Goal: Task Accomplishment & Management: Manage account settings

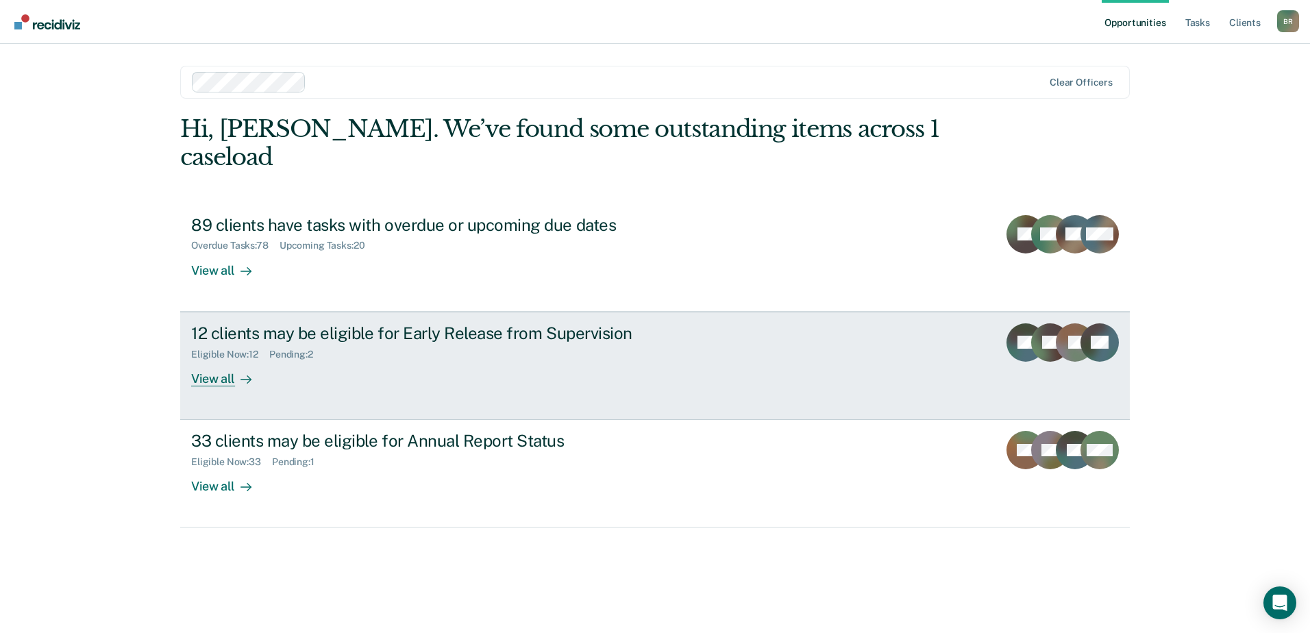
click at [540, 338] on div "12 clients may be eligible for Early Release from Supervision Eligible Now : 12…" at bounding box center [448, 354] width 514 height 63
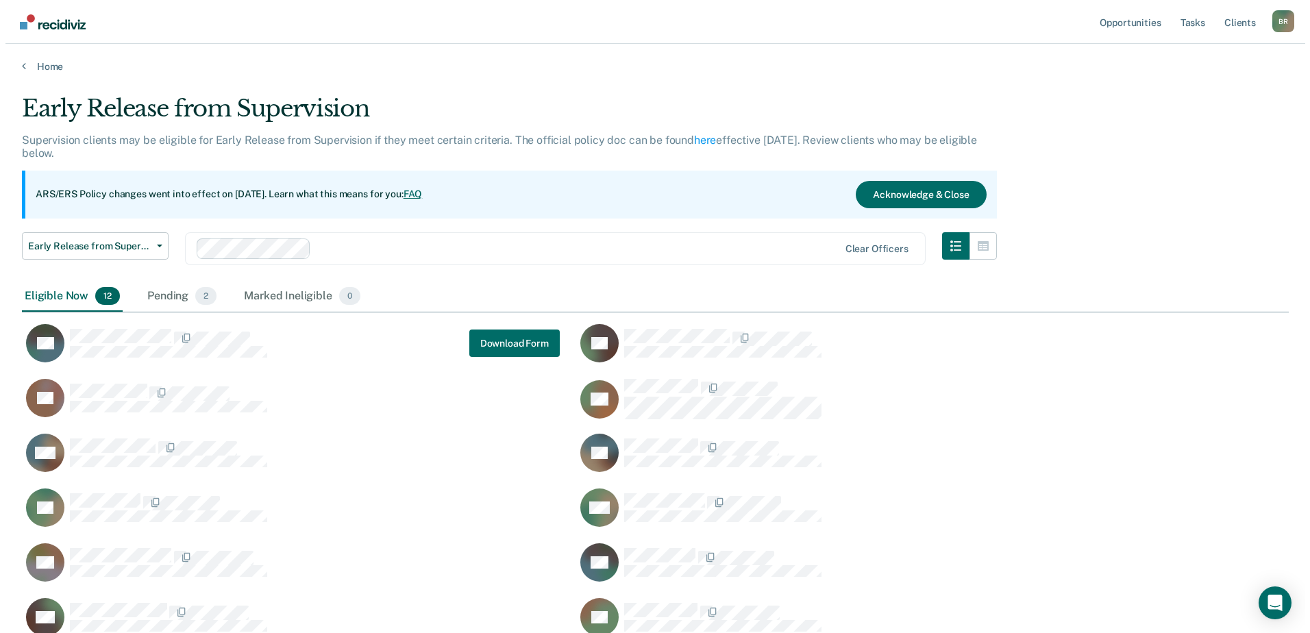
scroll to position [542, 1256]
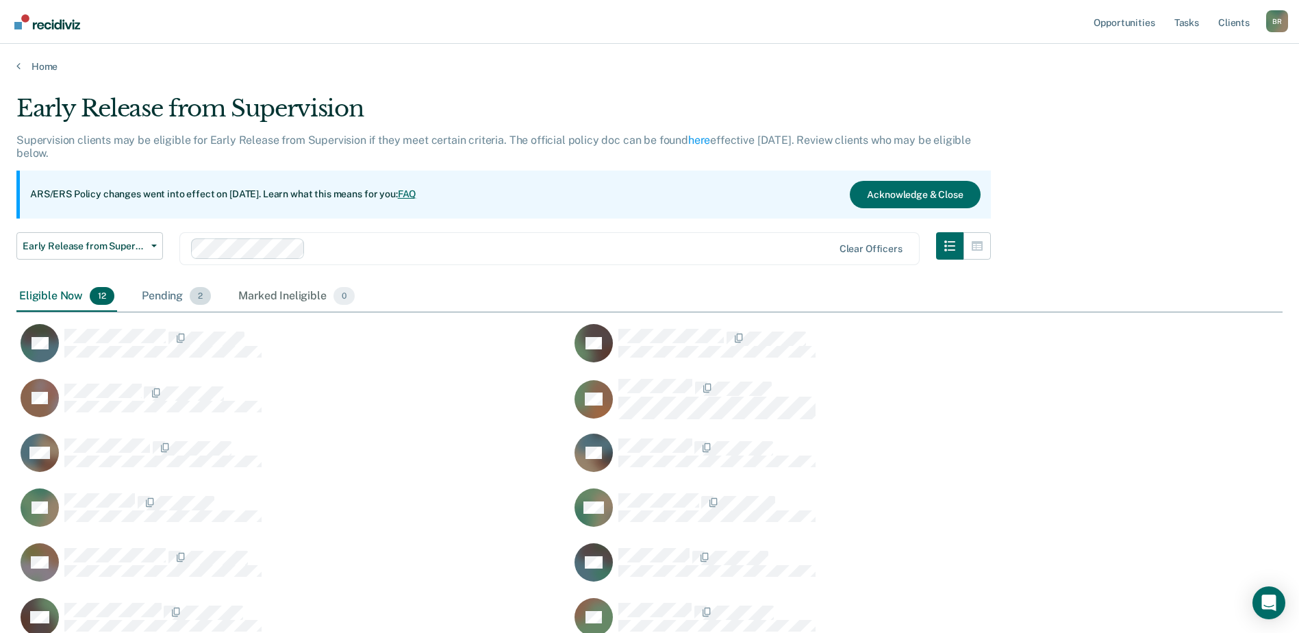
click at [203, 303] on span "2" at bounding box center [200, 296] width 21 height 18
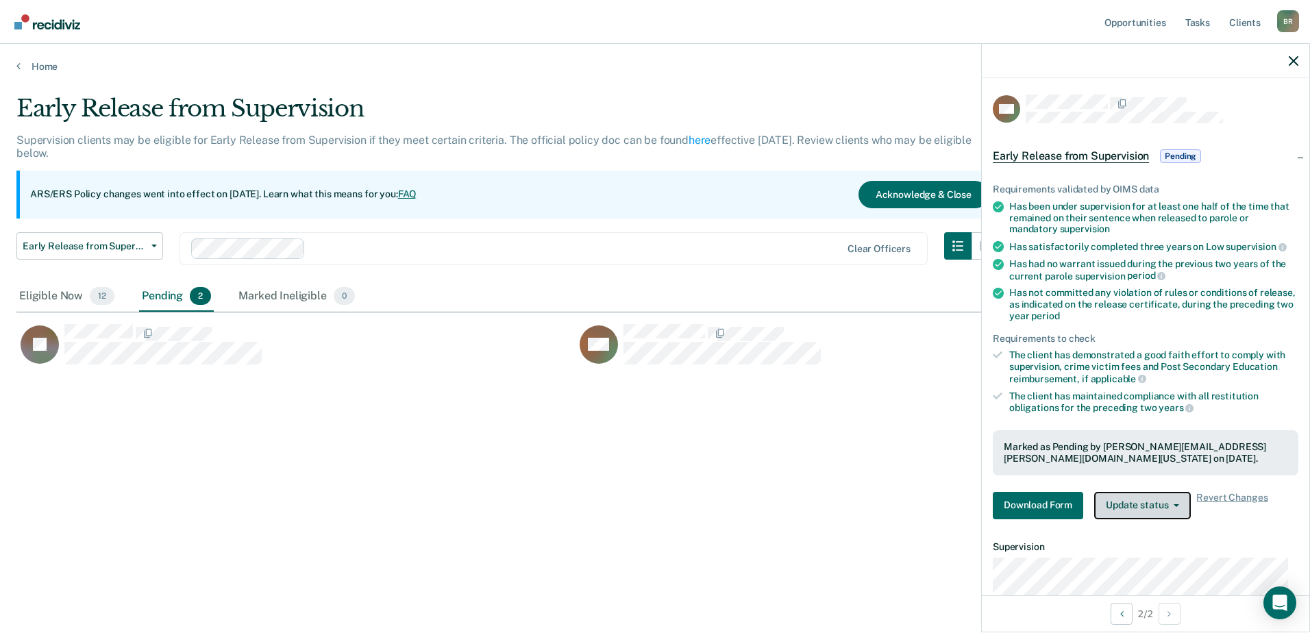
click at [1177, 508] on button "Update status" at bounding box center [1142, 505] width 97 height 27
click at [1038, 511] on button "Download Form" at bounding box center [1037, 505] width 90 height 27
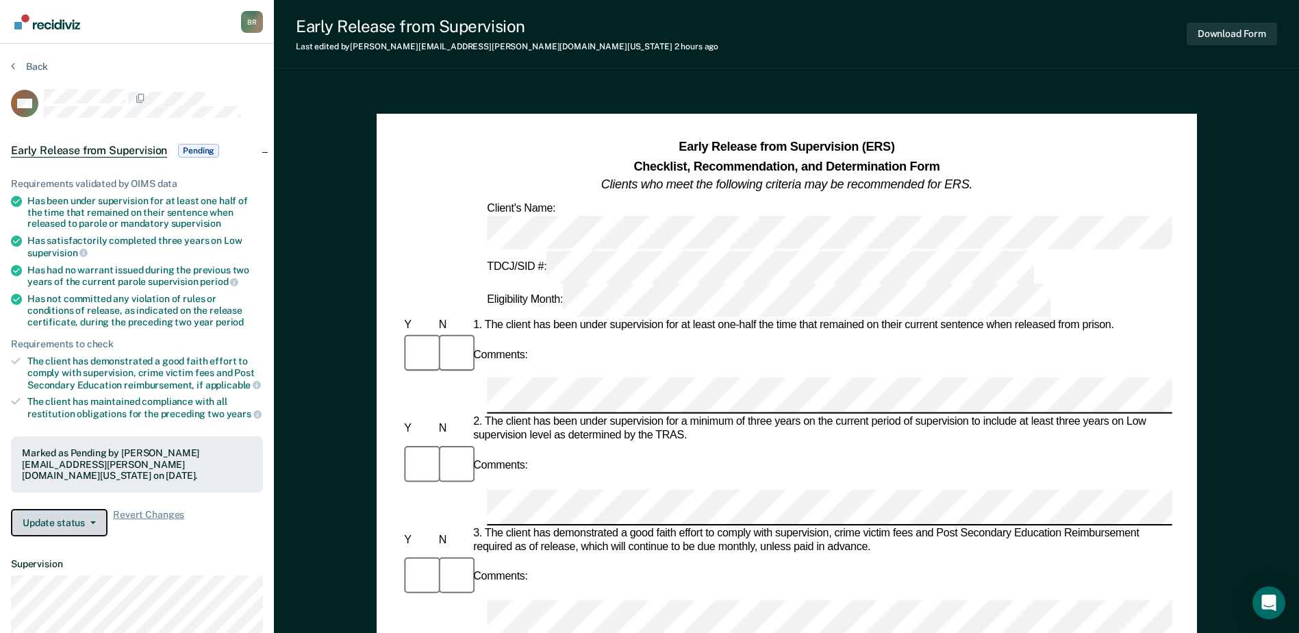
click at [34, 525] on button "Update status" at bounding box center [59, 522] width 97 height 27
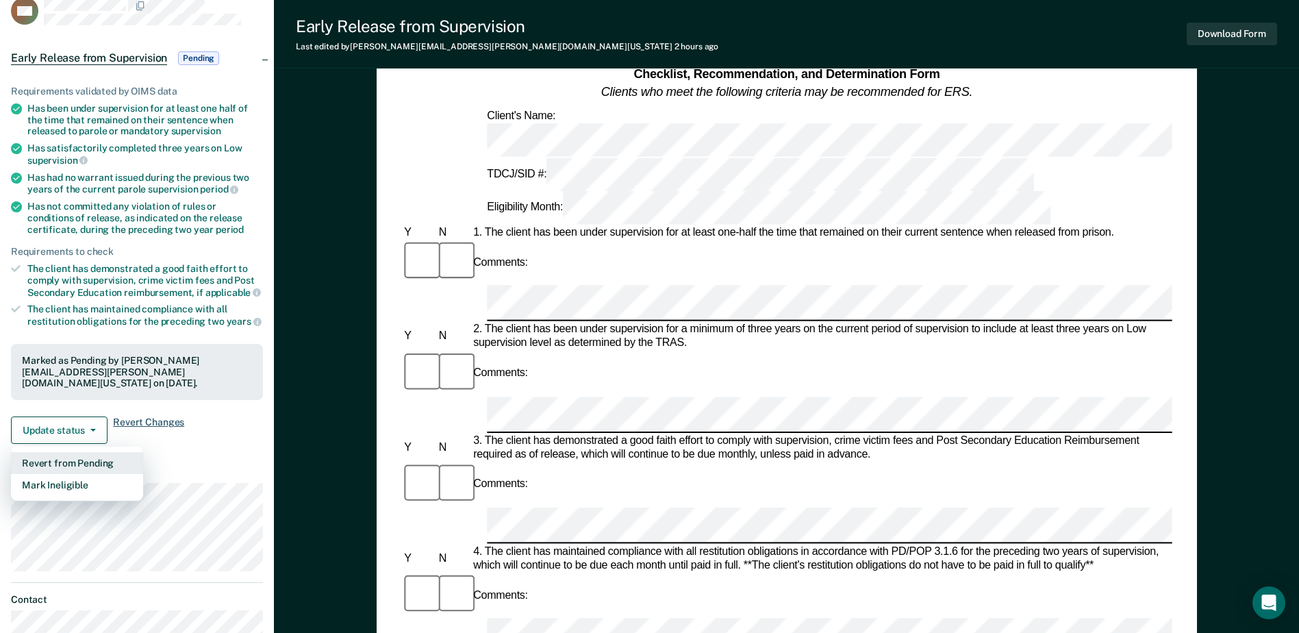
scroll to position [68, 0]
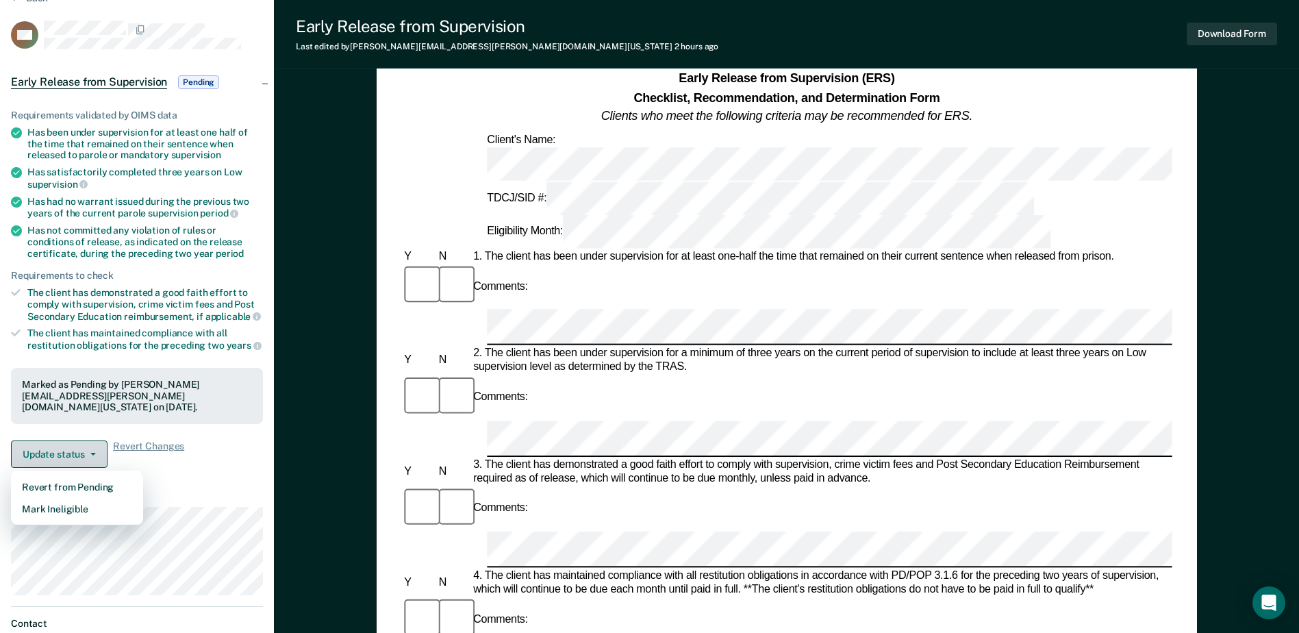
click at [57, 455] on button "Update status" at bounding box center [59, 453] width 97 height 27
